Goal: Navigation & Orientation: Find specific page/section

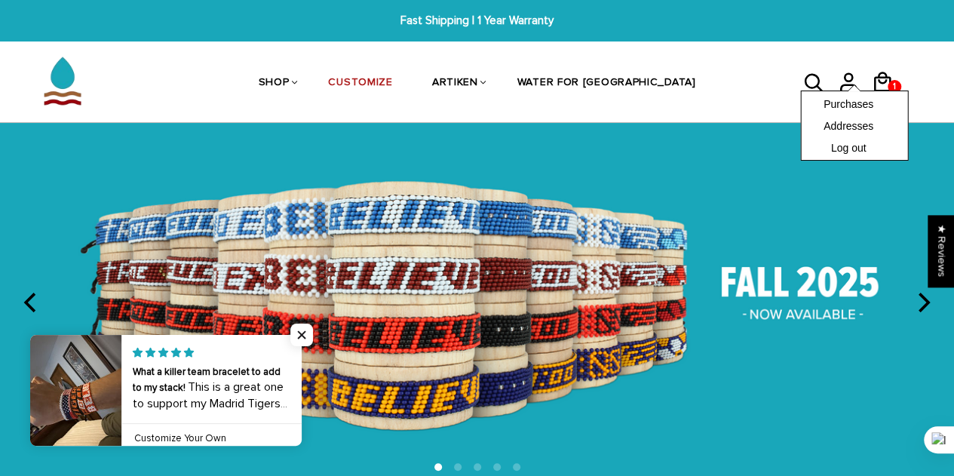
click at [887, 90] on div "Purchases Addresses Log out" at bounding box center [854, 125] width 108 height 70
click at [844, 104] on link "Purchases" at bounding box center [853, 103] width 61 height 14
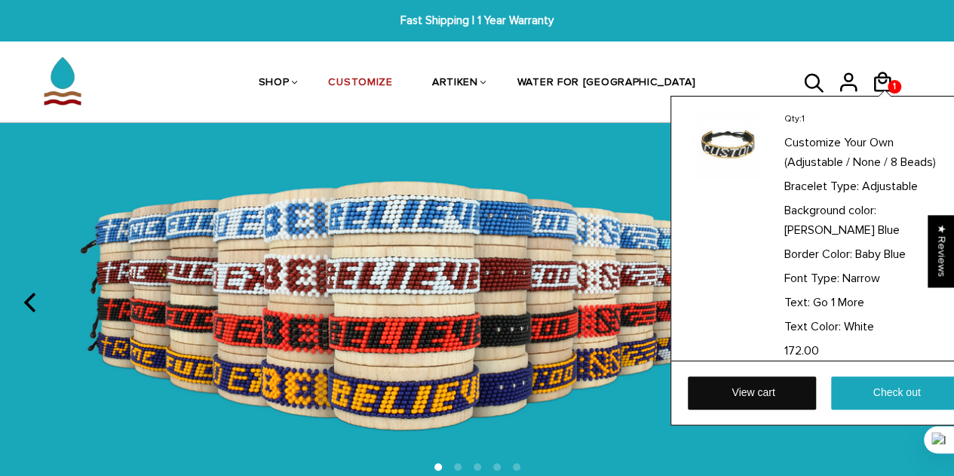
click at [763, 392] on link "View cart" at bounding box center [752, 392] width 128 height 33
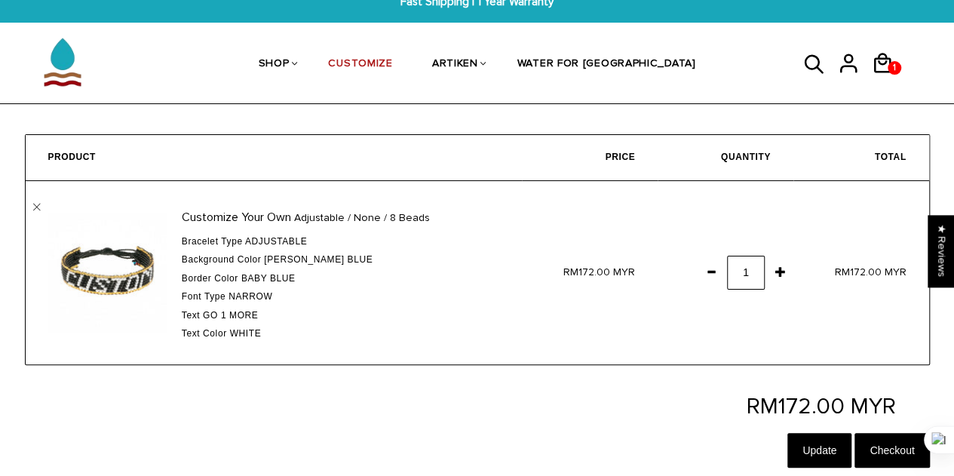
scroll to position [75, 0]
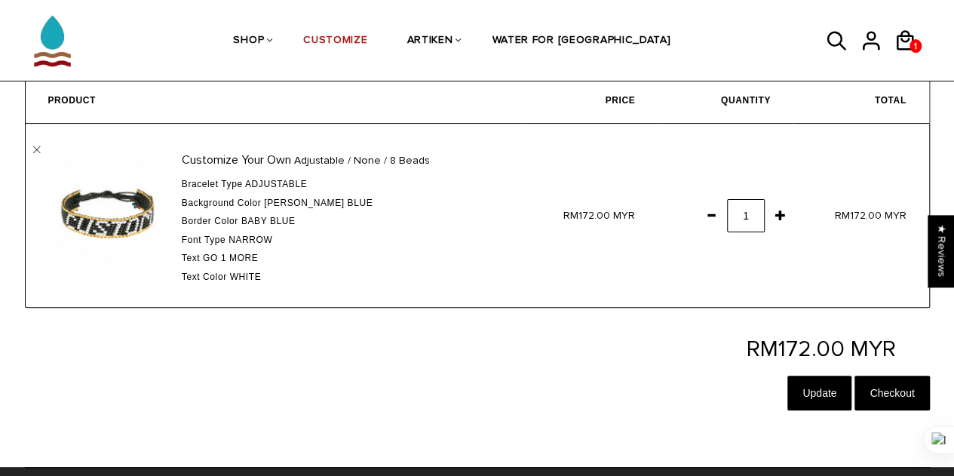
click at [710, 222] on span at bounding box center [711, 214] width 26 height 27
click at [797, 399] on input "Update" at bounding box center [819, 392] width 64 height 35
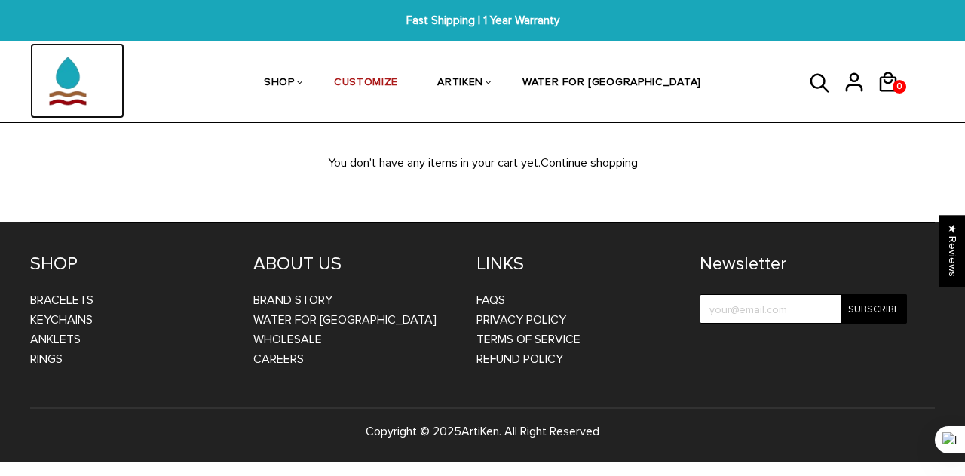
click at [42, 69] on img at bounding box center [67, 80] width 75 height 75
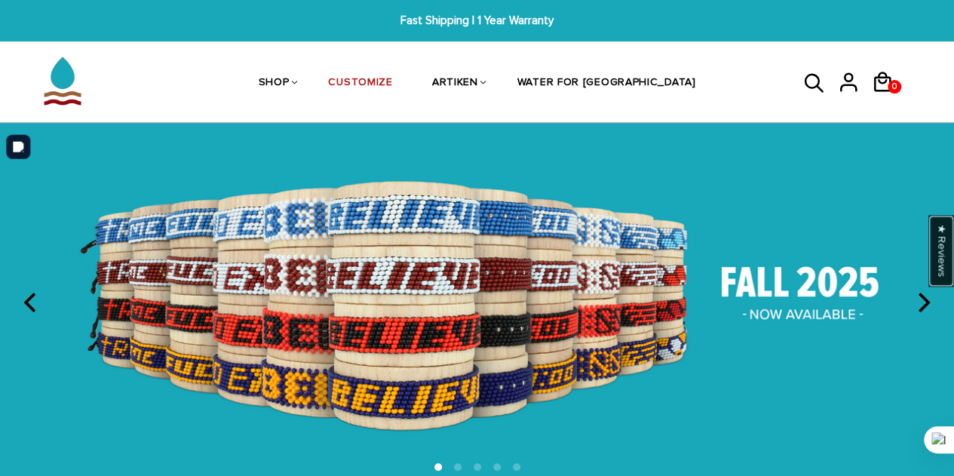
click at [946, 238] on div "★ Reviews" at bounding box center [941, 251] width 26 height 72
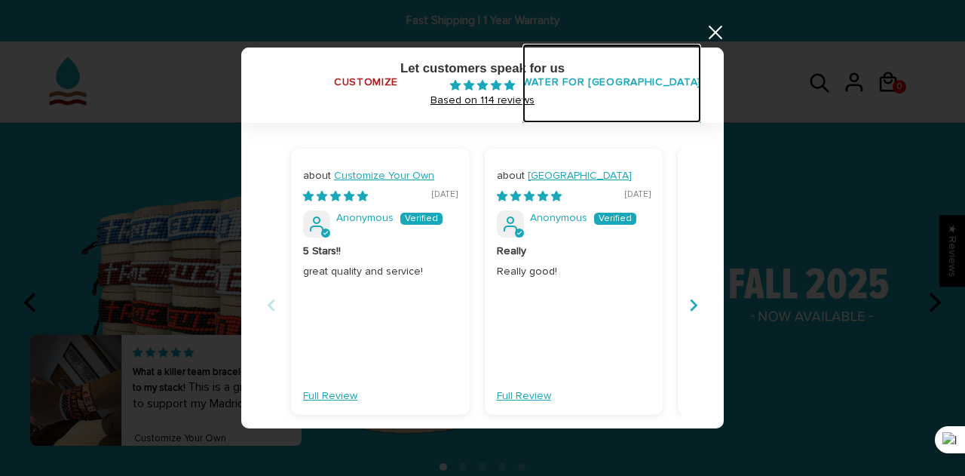
click at [612, 83] on link "WATER FOR [GEOGRAPHIC_DATA]" at bounding box center [612, 84] width 179 height 80
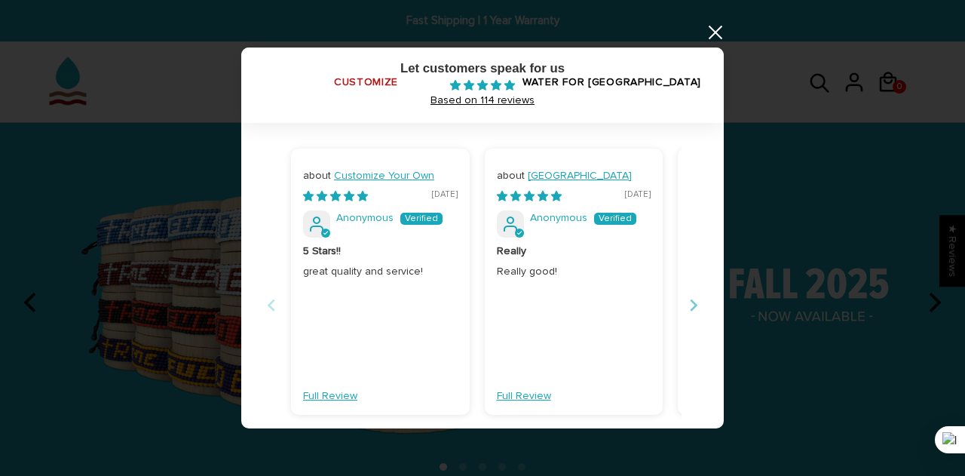
click at [685, 302] on button "Next" at bounding box center [694, 305] width 24 height 34
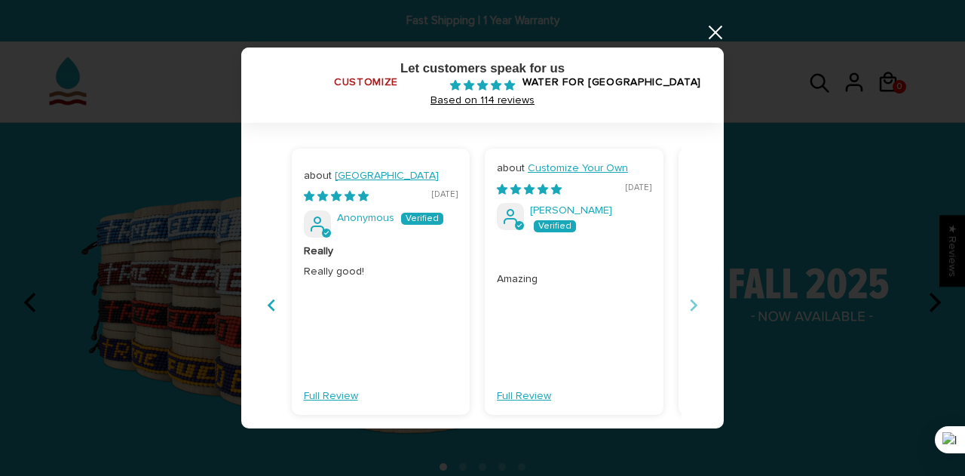
click at [685, 302] on button "Next" at bounding box center [694, 305] width 24 height 34
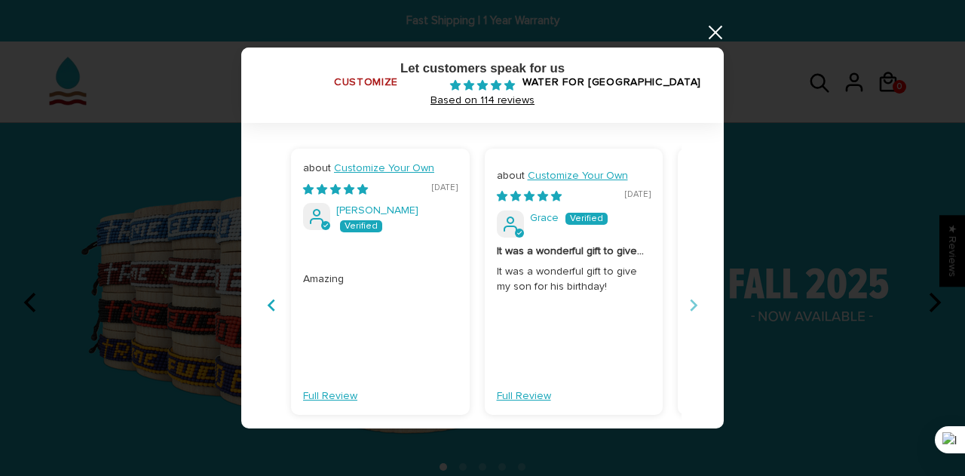
click at [685, 302] on button "Next" at bounding box center [694, 305] width 24 height 34
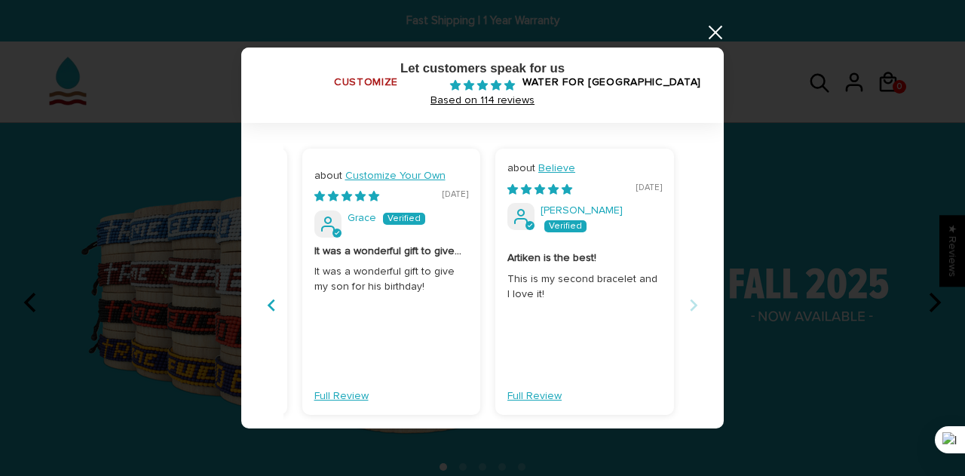
click at [685, 302] on button "Next" at bounding box center [694, 305] width 24 height 34
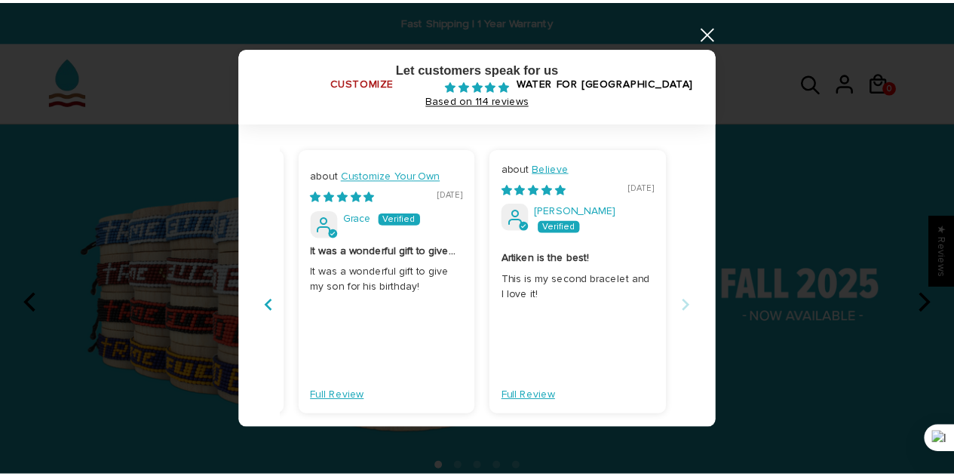
scroll to position [0, 581]
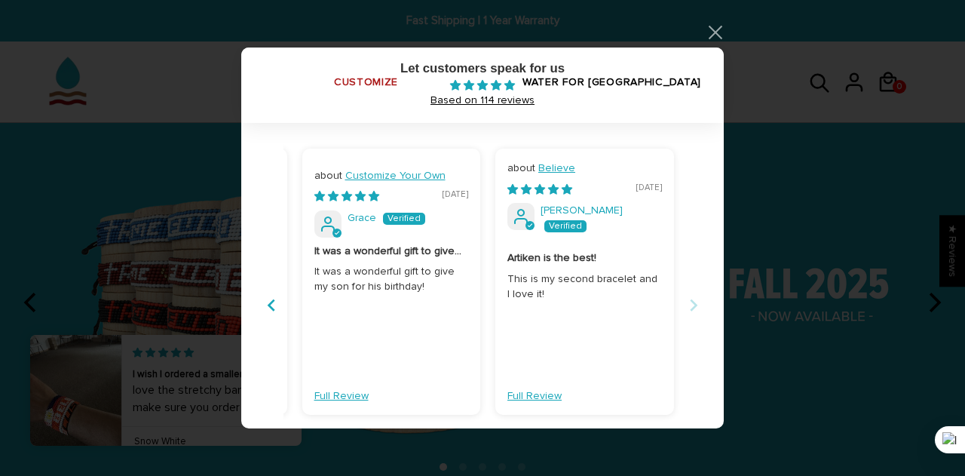
click at [718, 39] on link at bounding box center [715, 32] width 18 height 18
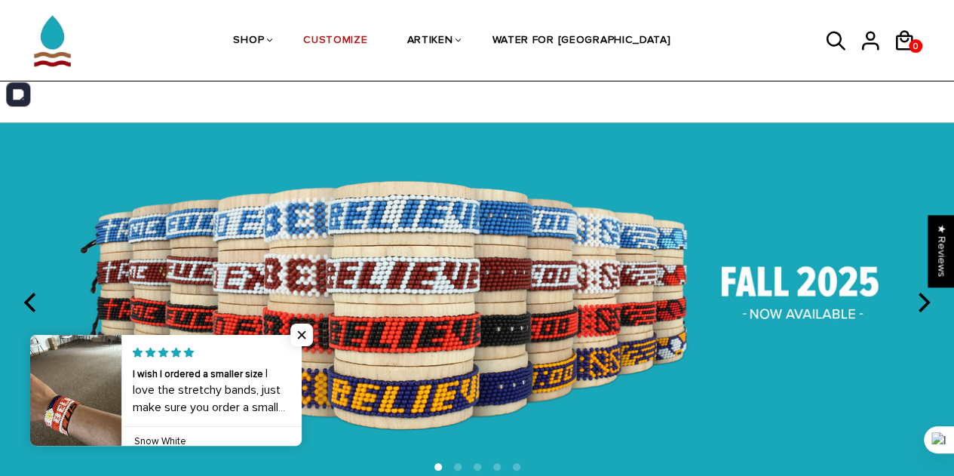
scroll to position [75, 0]
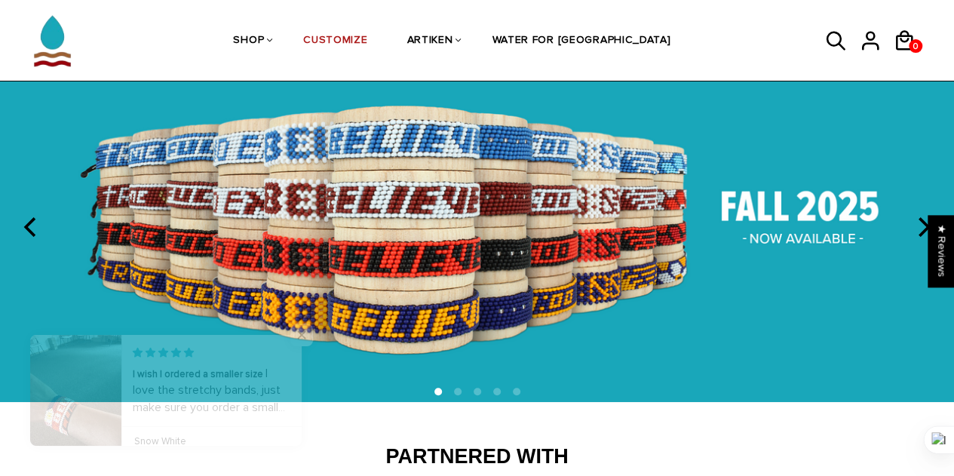
click at [302, 407] on link at bounding box center [302, 390] width 0 height 111
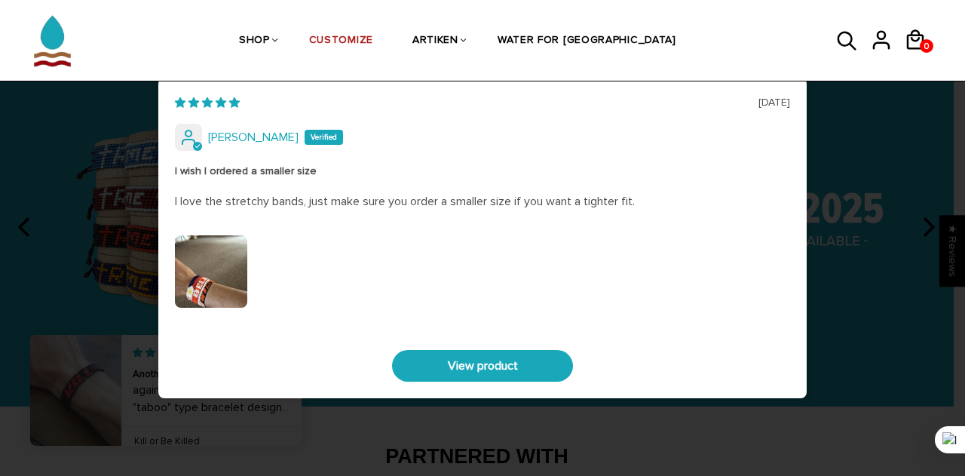
click at [840, 213] on div "07/09/2025 Phillip I wish I ordered a smaller size I love the stretchy bands, j…" at bounding box center [482, 238] width 965 height 476
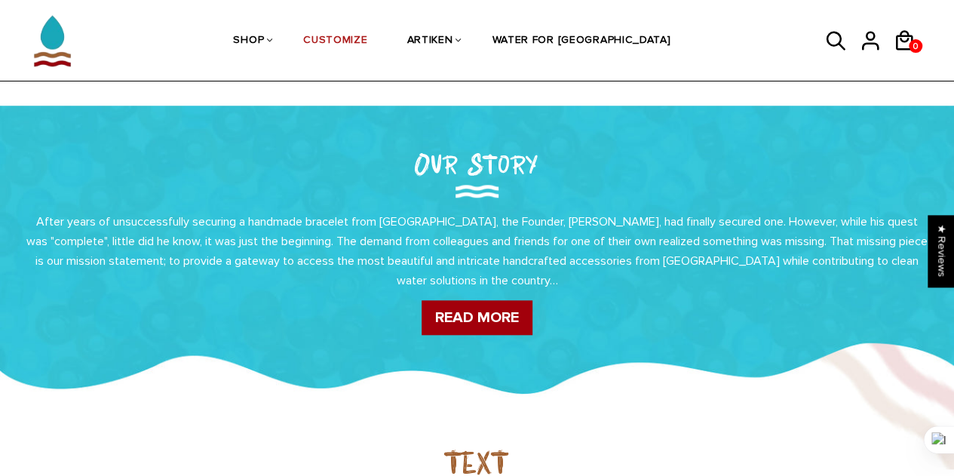
scroll to position [528, 0]
